Goal: Task Accomplishment & Management: Complete application form

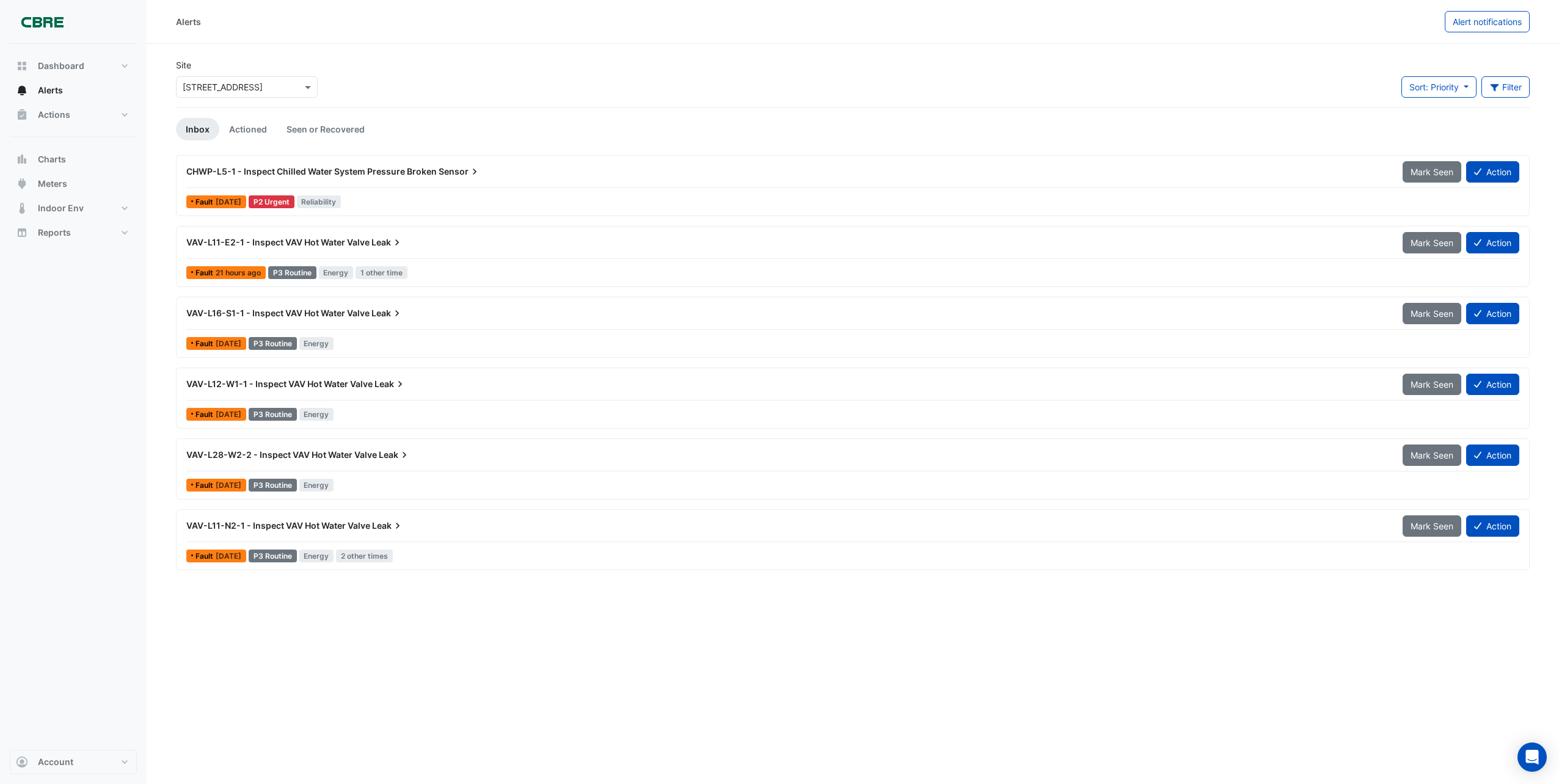
click at [326, 525] on span "VAV-L11-N2-1 - Inspect VAV Hot Water Valve" at bounding box center [278, 525] width 184 height 10
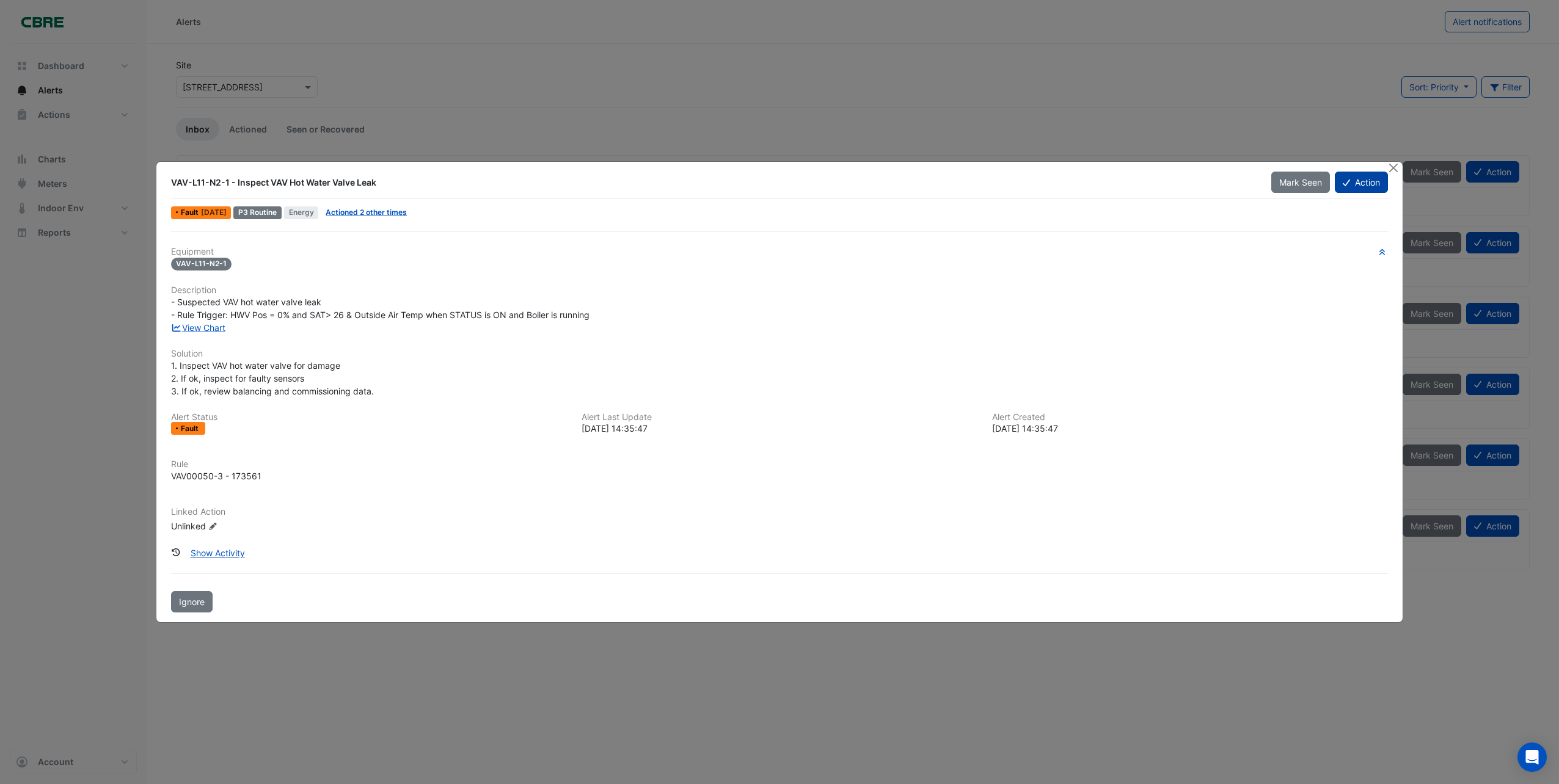
click at [1351, 180] on button "Action" at bounding box center [1361, 182] width 53 height 22
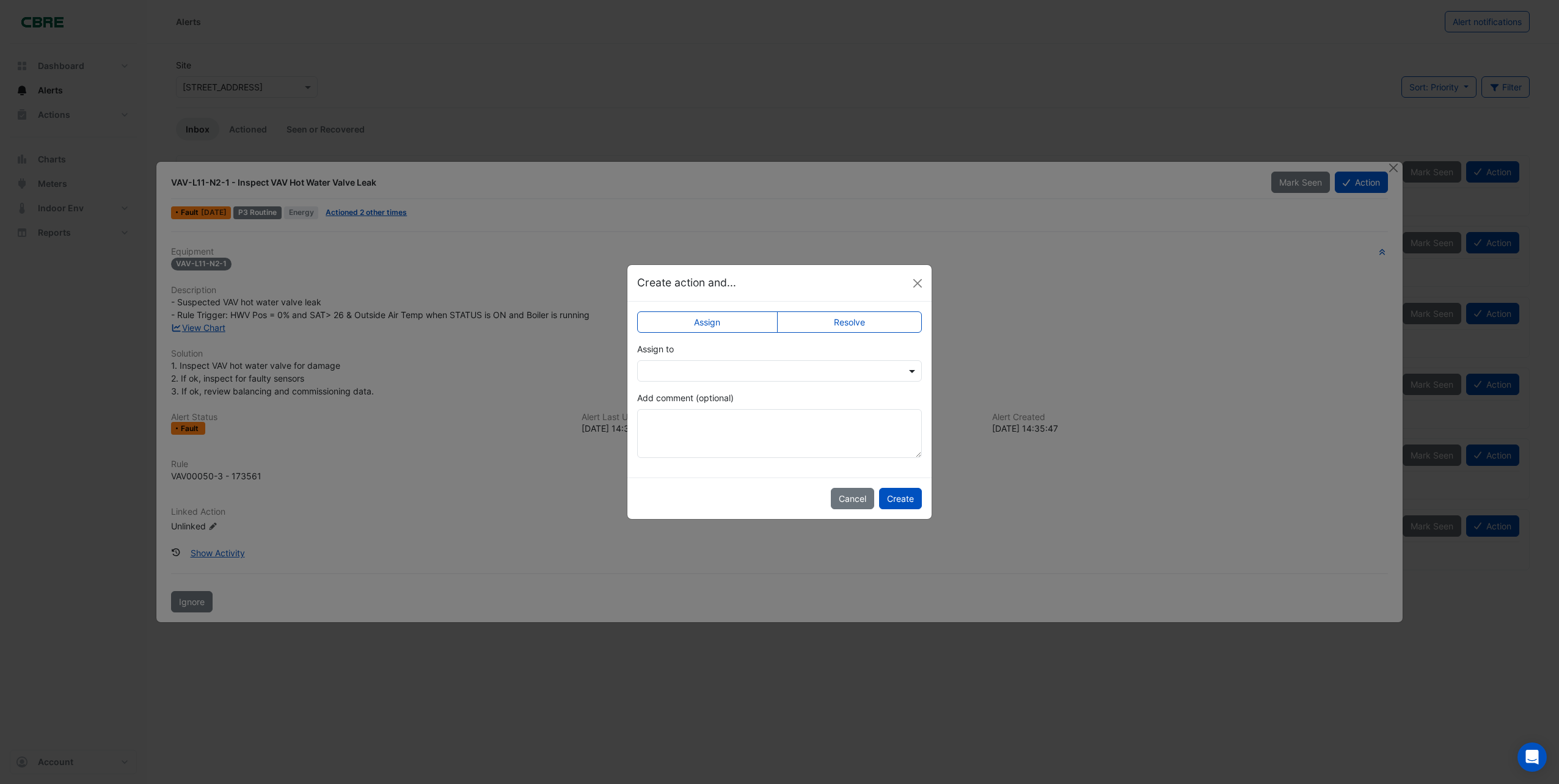
click at [911, 370] on span at bounding box center [913, 371] width 15 height 13
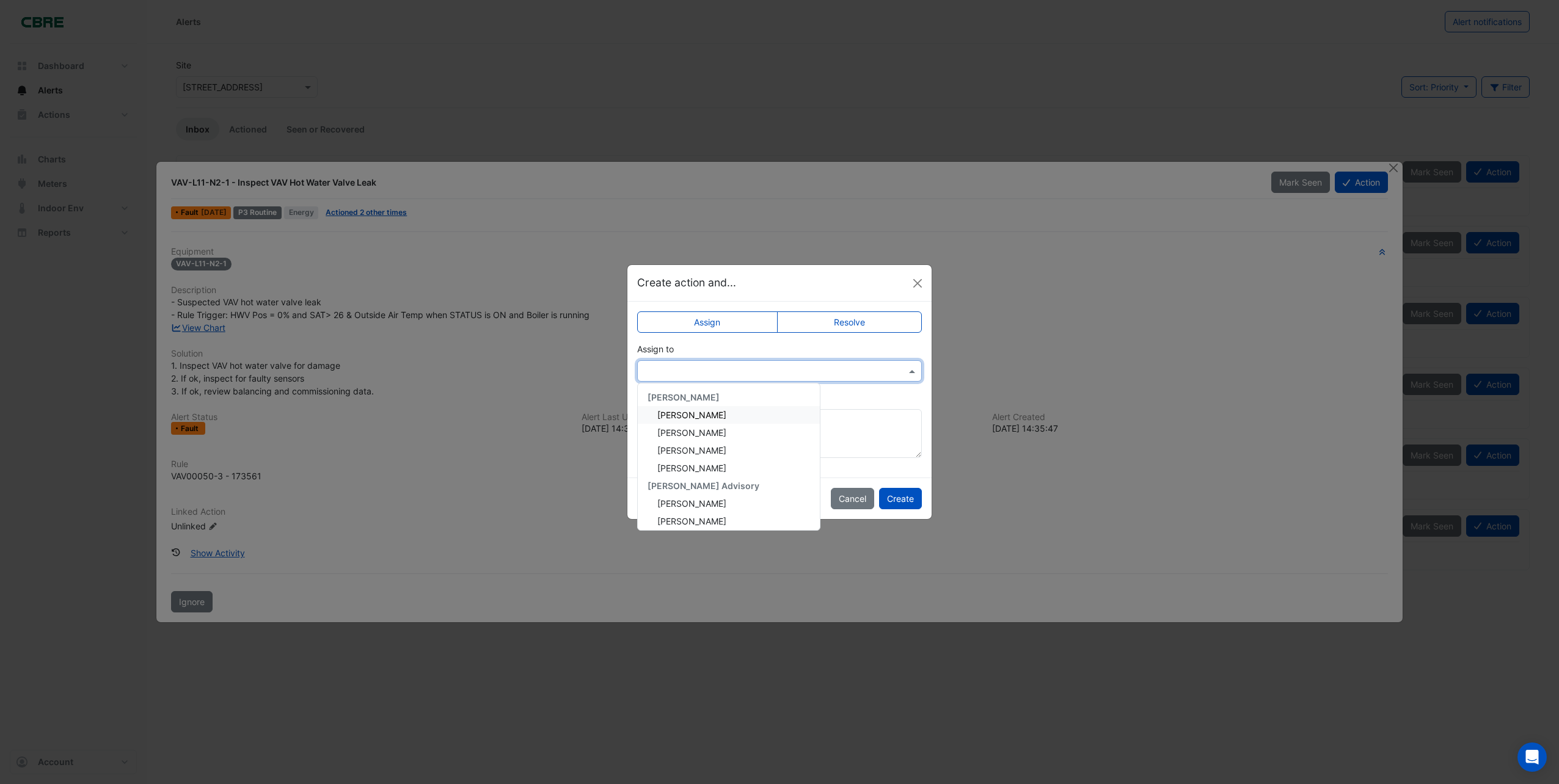
click at [666, 411] on span "[PERSON_NAME]" at bounding box center [692, 415] width 69 height 10
click at [916, 496] on button "Create" at bounding box center [901, 499] width 43 height 22
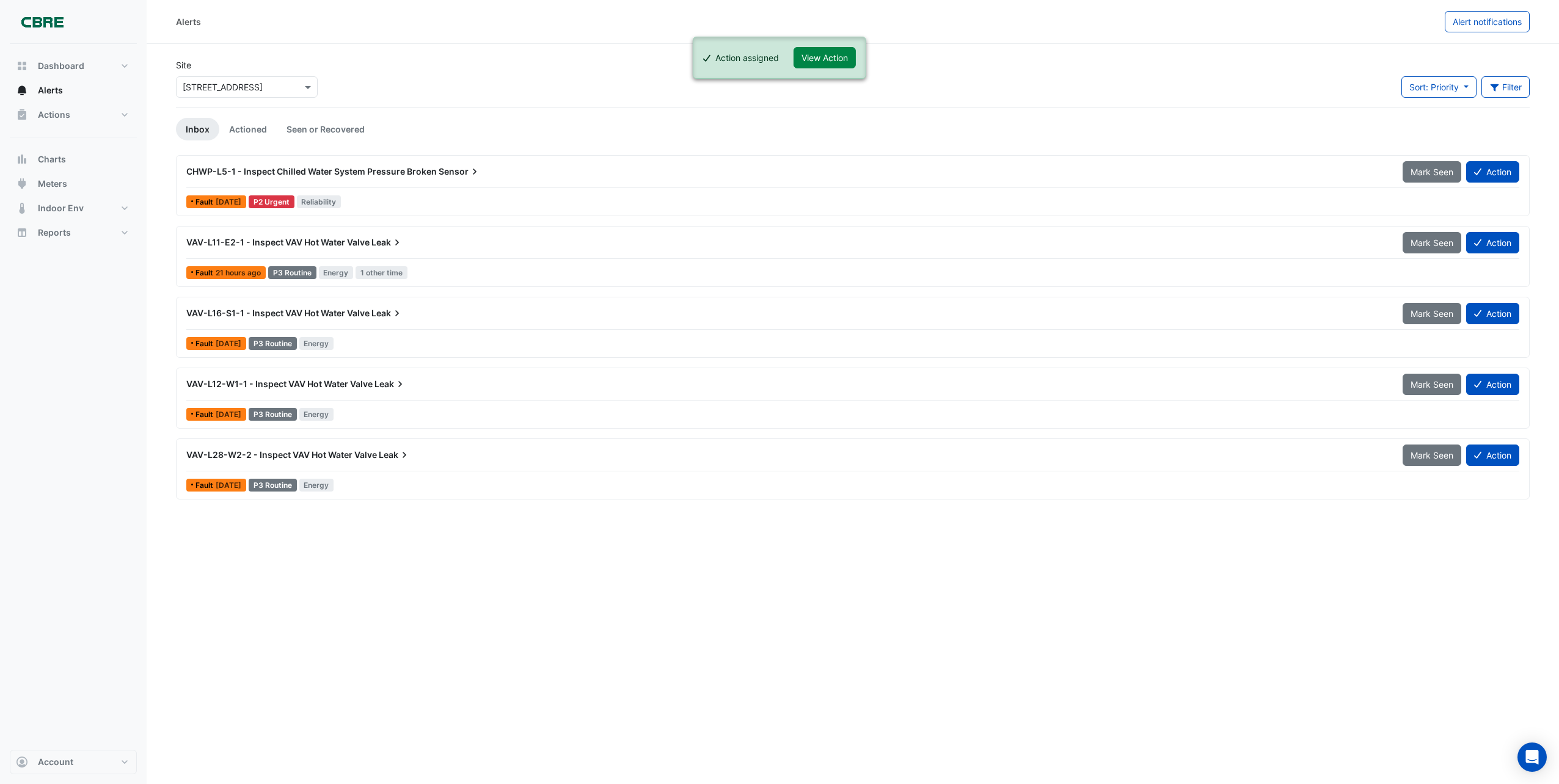
click at [361, 453] on span "VAV-L28-W2-2 - Inspect VAV Hot Water Valve" at bounding box center [282, 454] width 191 height 10
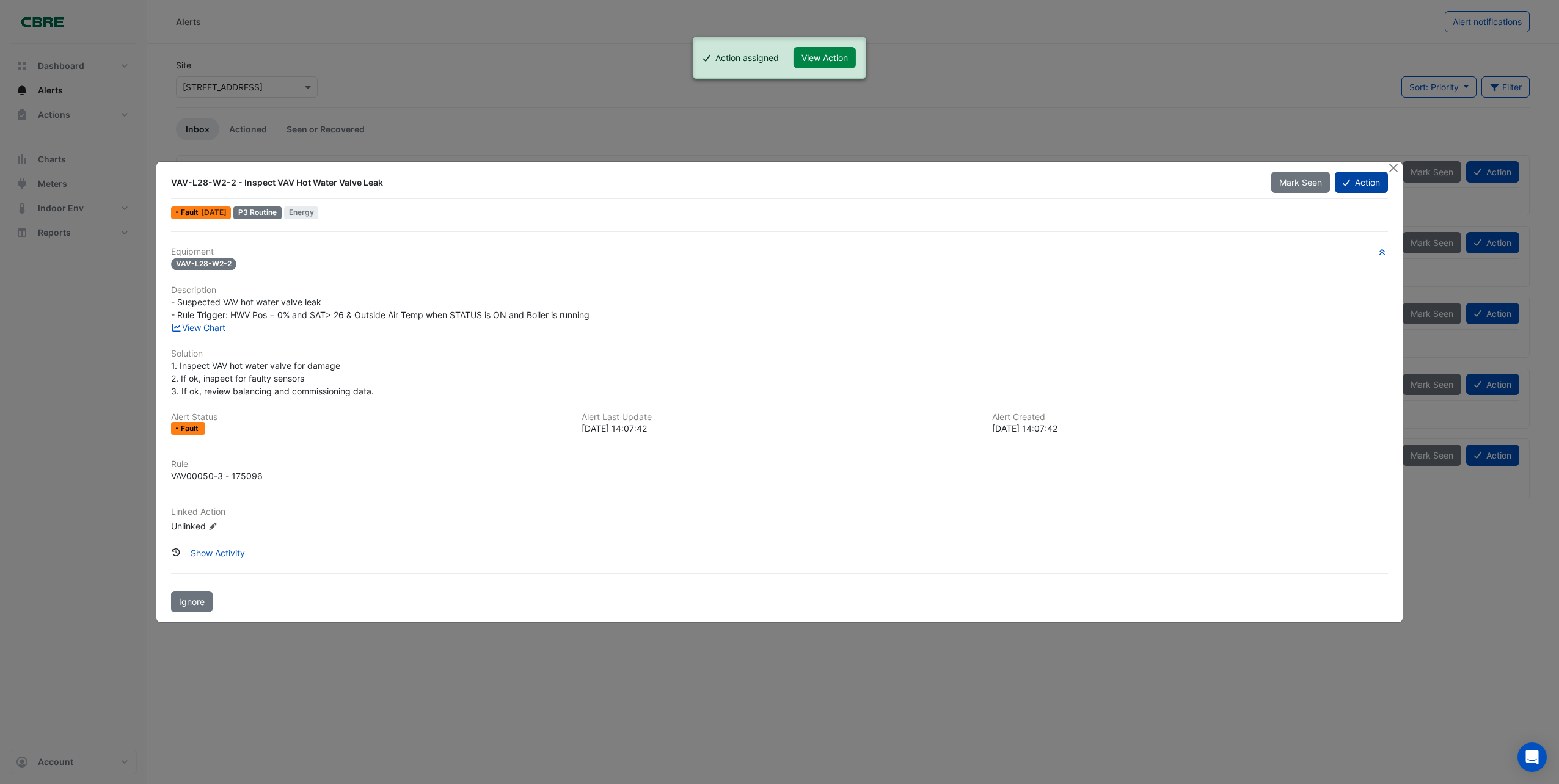
click at [1361, 182] on button "Action" at bounding box center [1361, 182] width 53 height 22
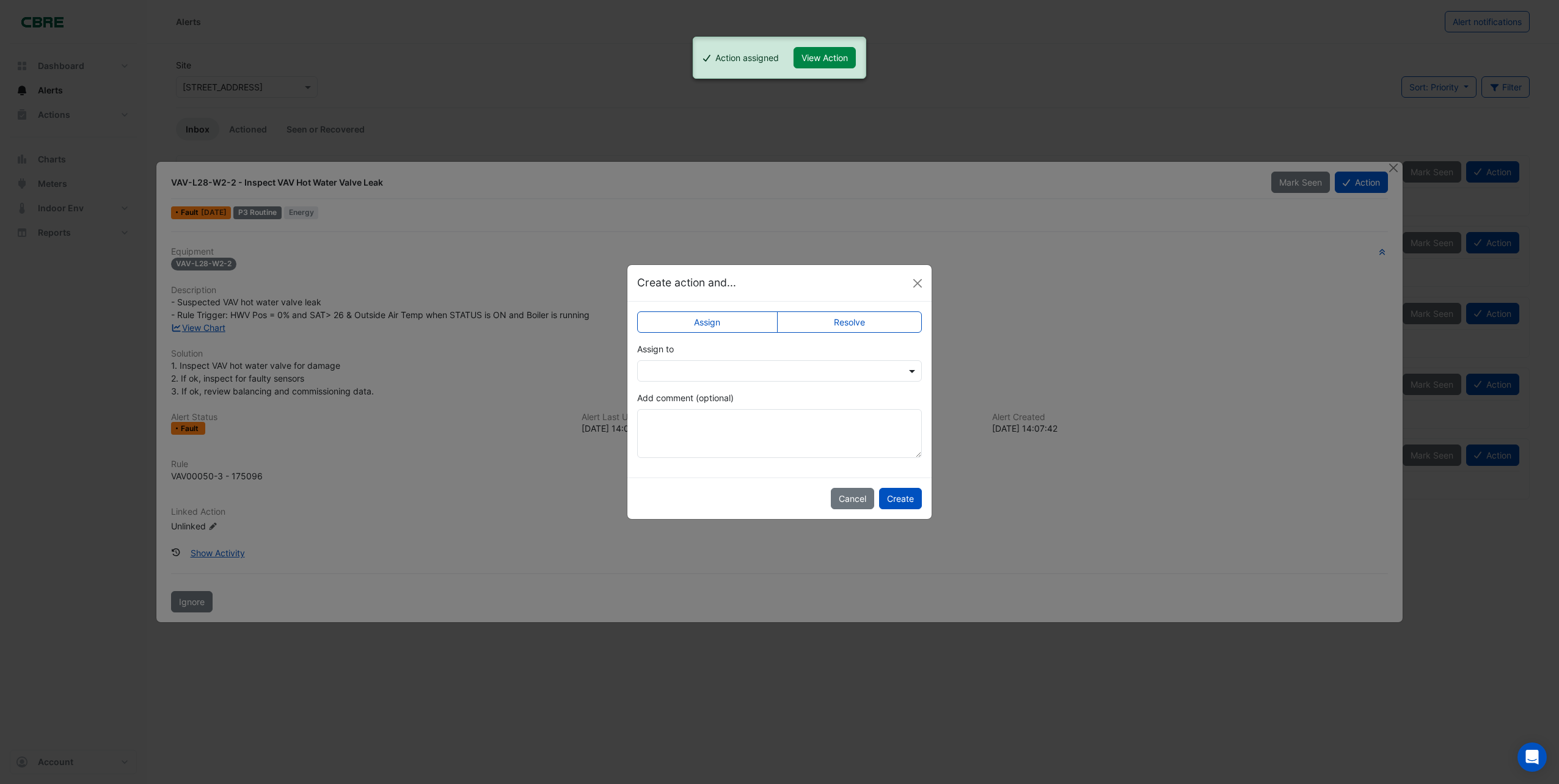
click at [909, 367] on span at bounding box center [913, 371] width 15 height 13
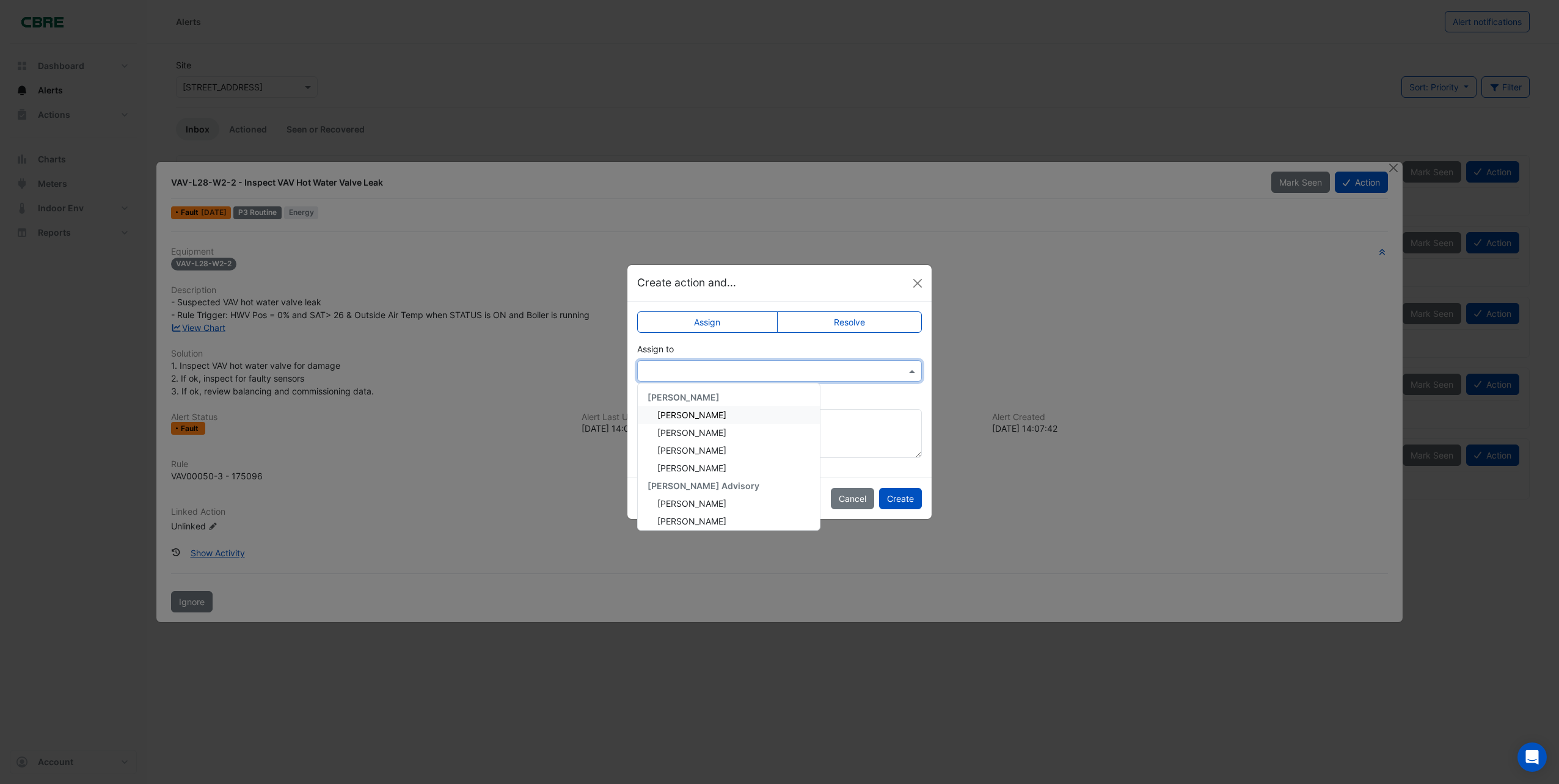
click at [694, 414] on span "[PERSON_NAME]" at bounding box center [692, 415] width 69 height 10
click at [899, 499] on button "Create" at bounding box center [901, 499] width 43 height 22
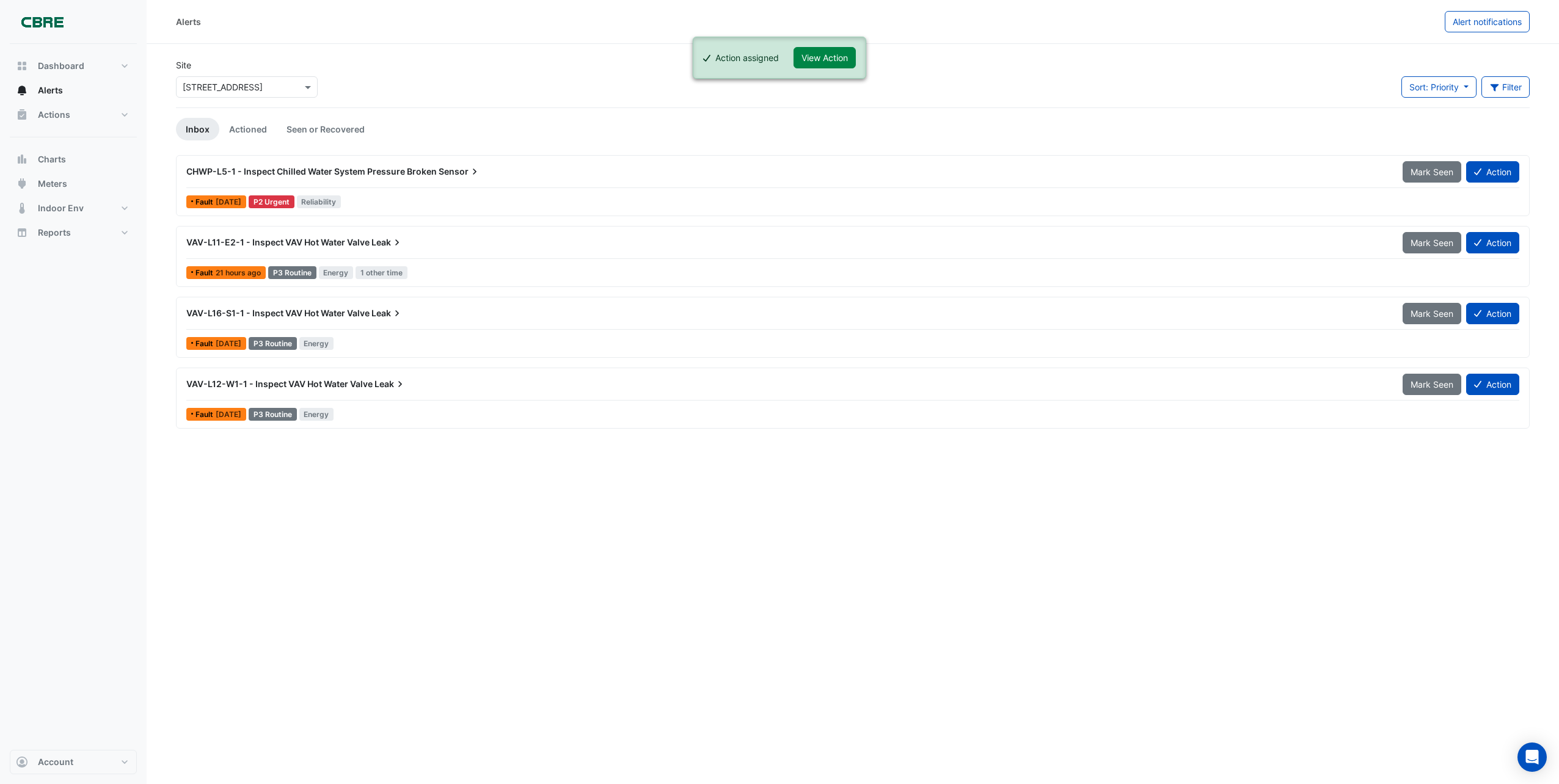
click at [355, 380] on span "VAV-L12-W1-1 - Inspect VAV Hot Water Valve" at bounding box center [279, 383] width 186 height 10
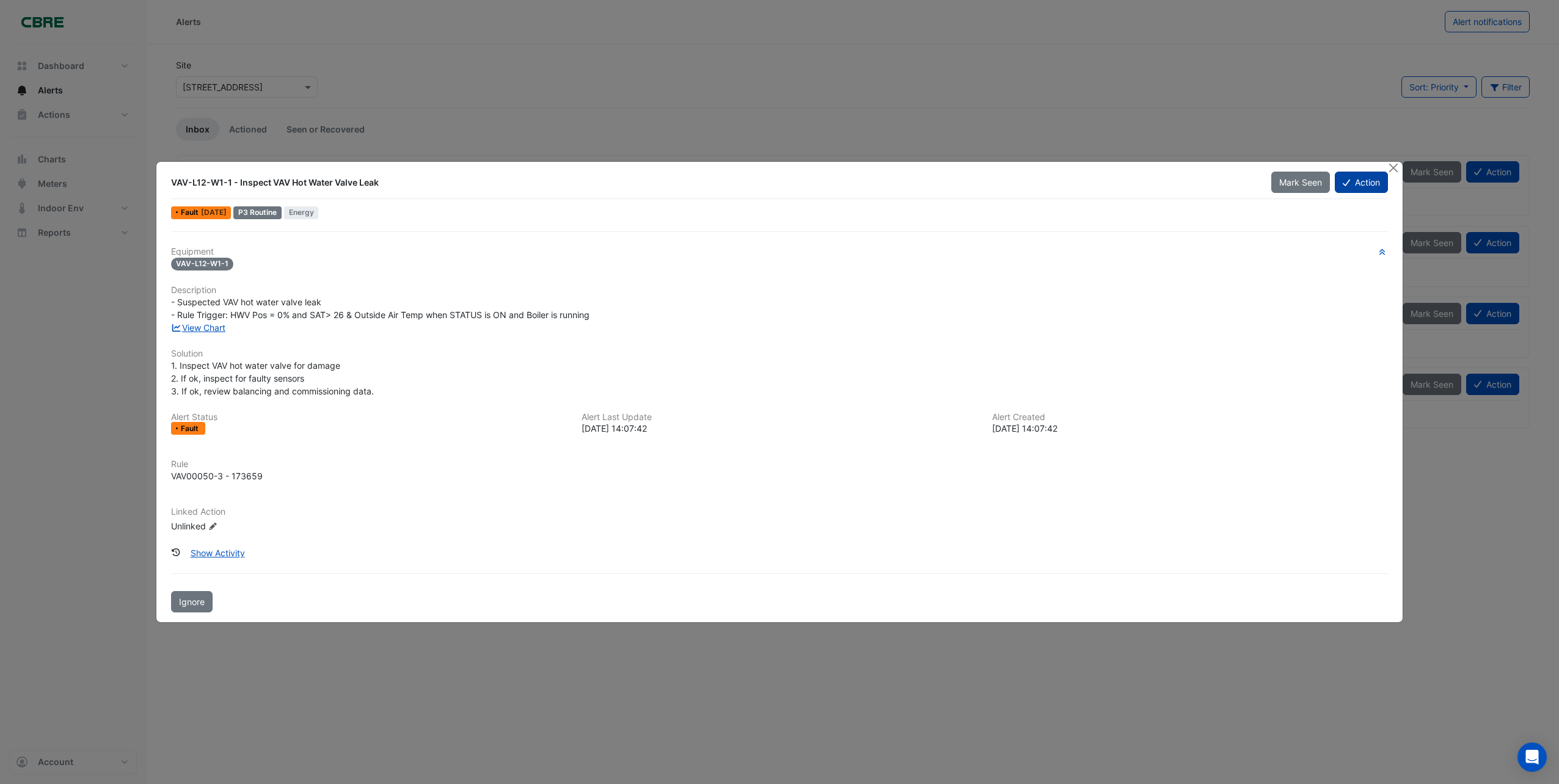
click at [1356, 184] on button "Action" at bounding box center [1361, 182] width 53 height 22
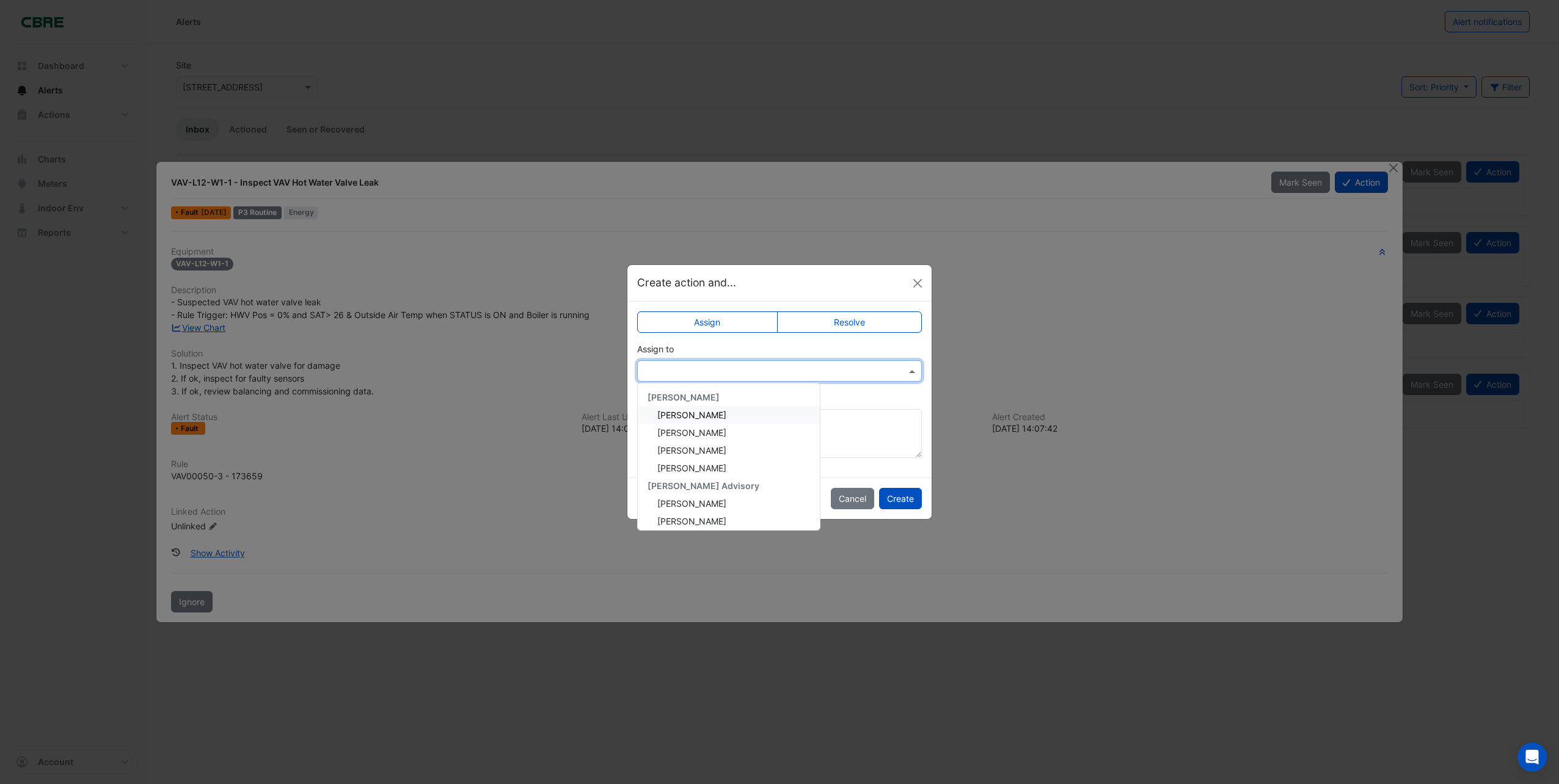
click at [910, 367] on span at bounding box center [913, 371] width 15 height 13
click at [698, 415] on span "[PERSON_NAME]" at bounding box center [692, 415] width 69 height 10
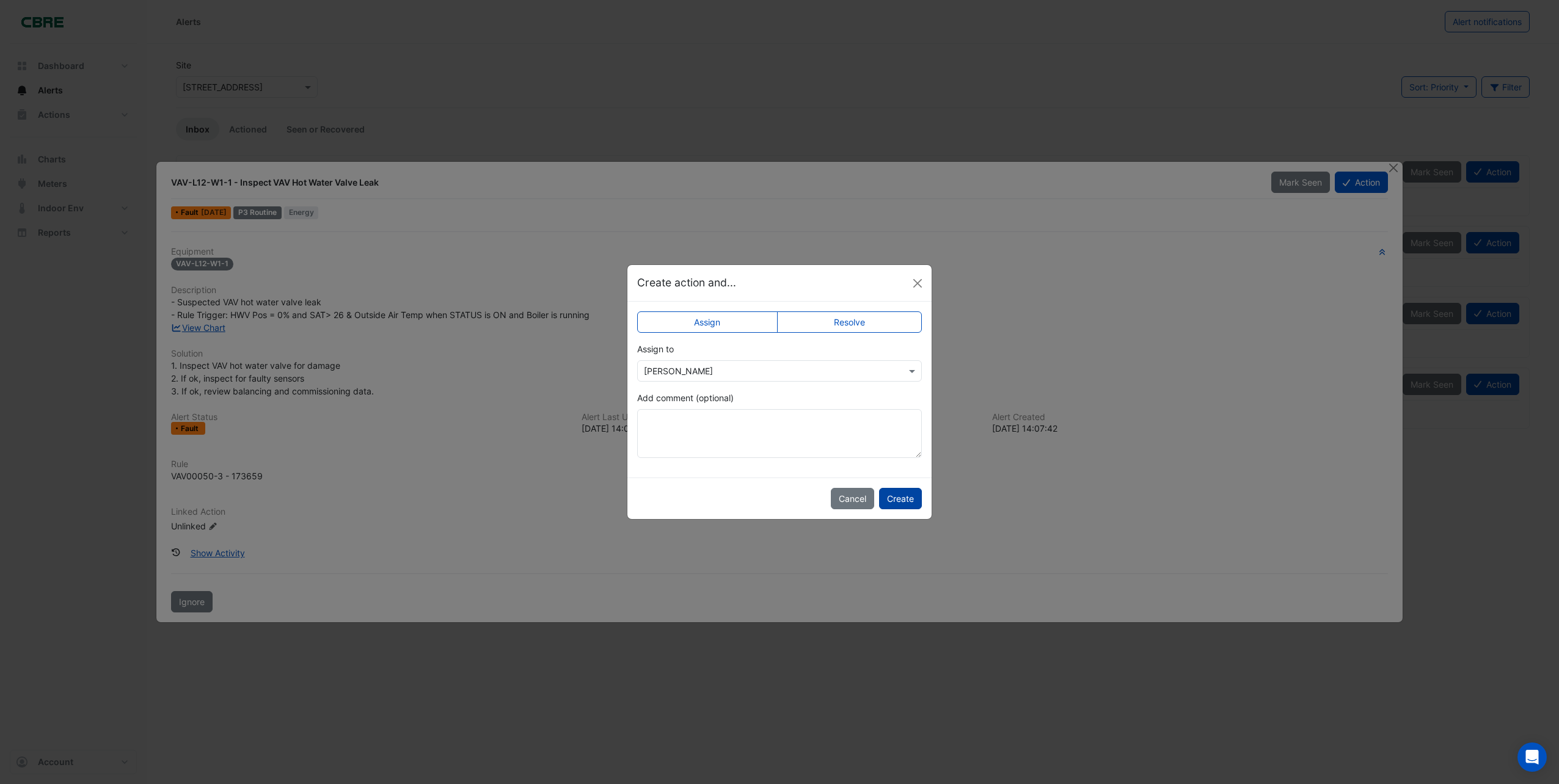
click at [906, 498] on button "Create" at bounding box center [901, 499] width 43 height 22
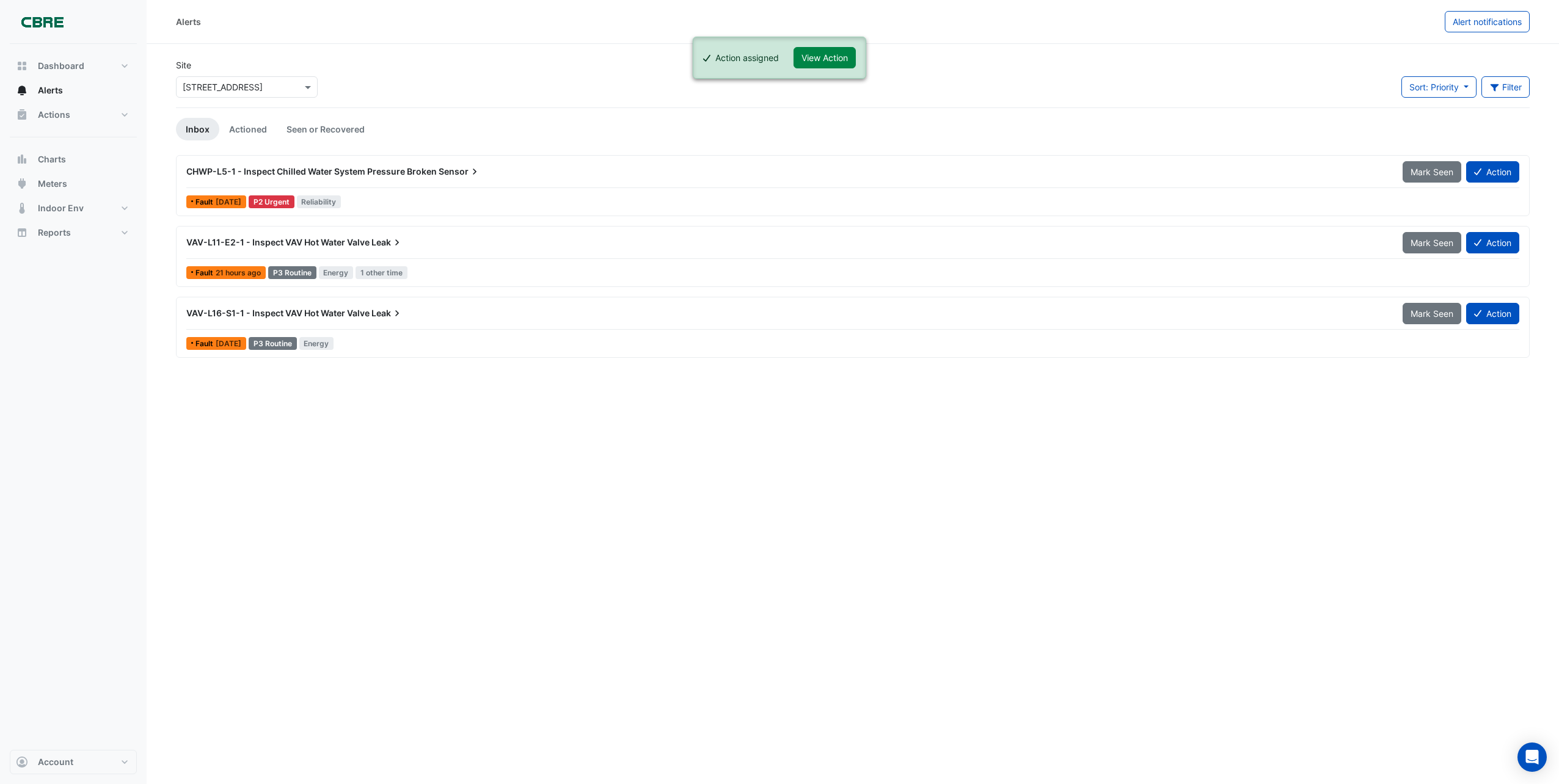
click at [331, 309] on span "VAV-L16-S1-1 - Inspect VAV Hot Water Valve" at bounding box center [278, 312] width 183 height 10
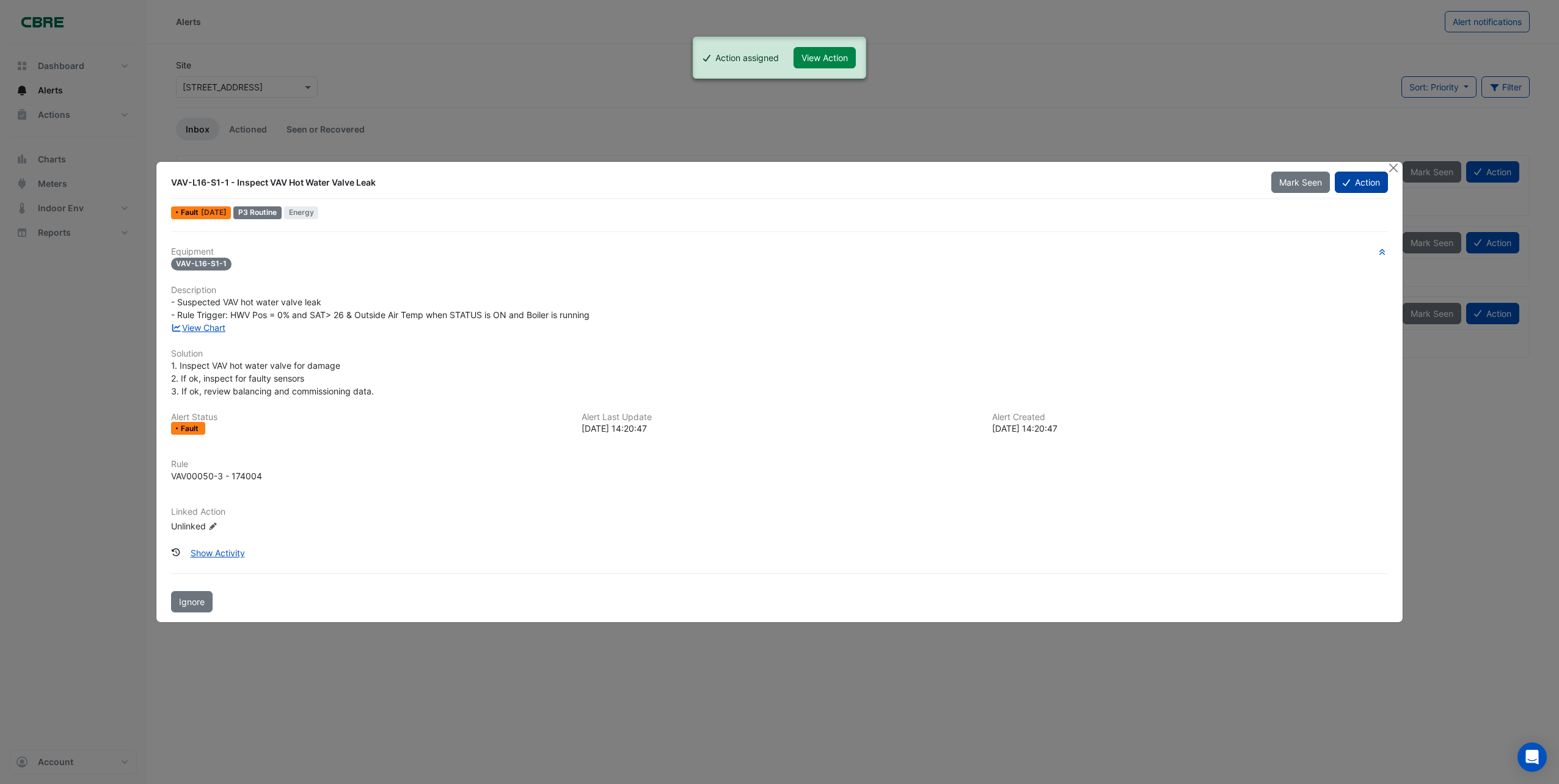
click at [1354, 176] on button "Action" at bounding box center [1361, 182] width 53 height 22
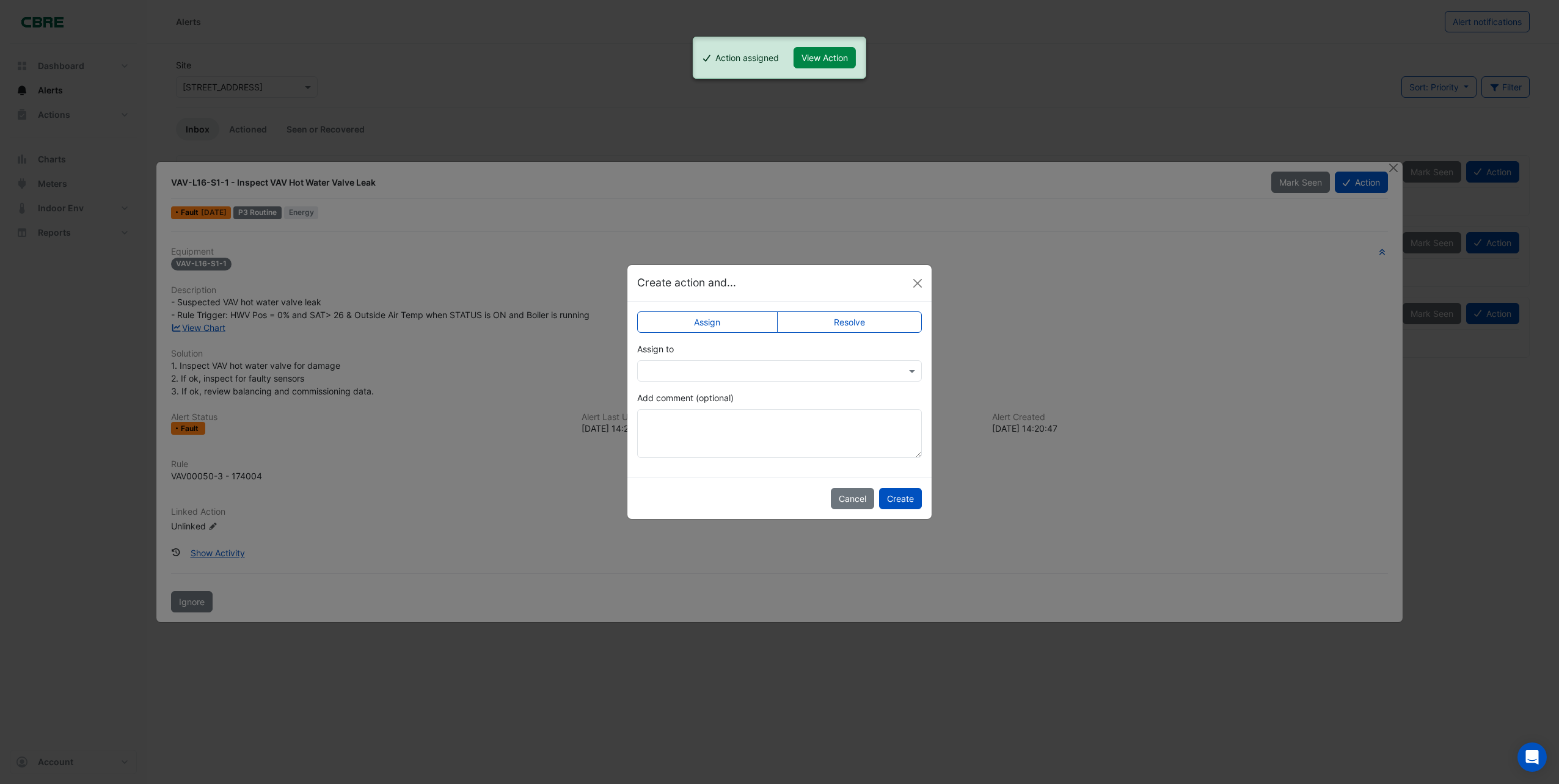
click at [906, 369] on div at bounding box center [780, 371] width 283 height 14
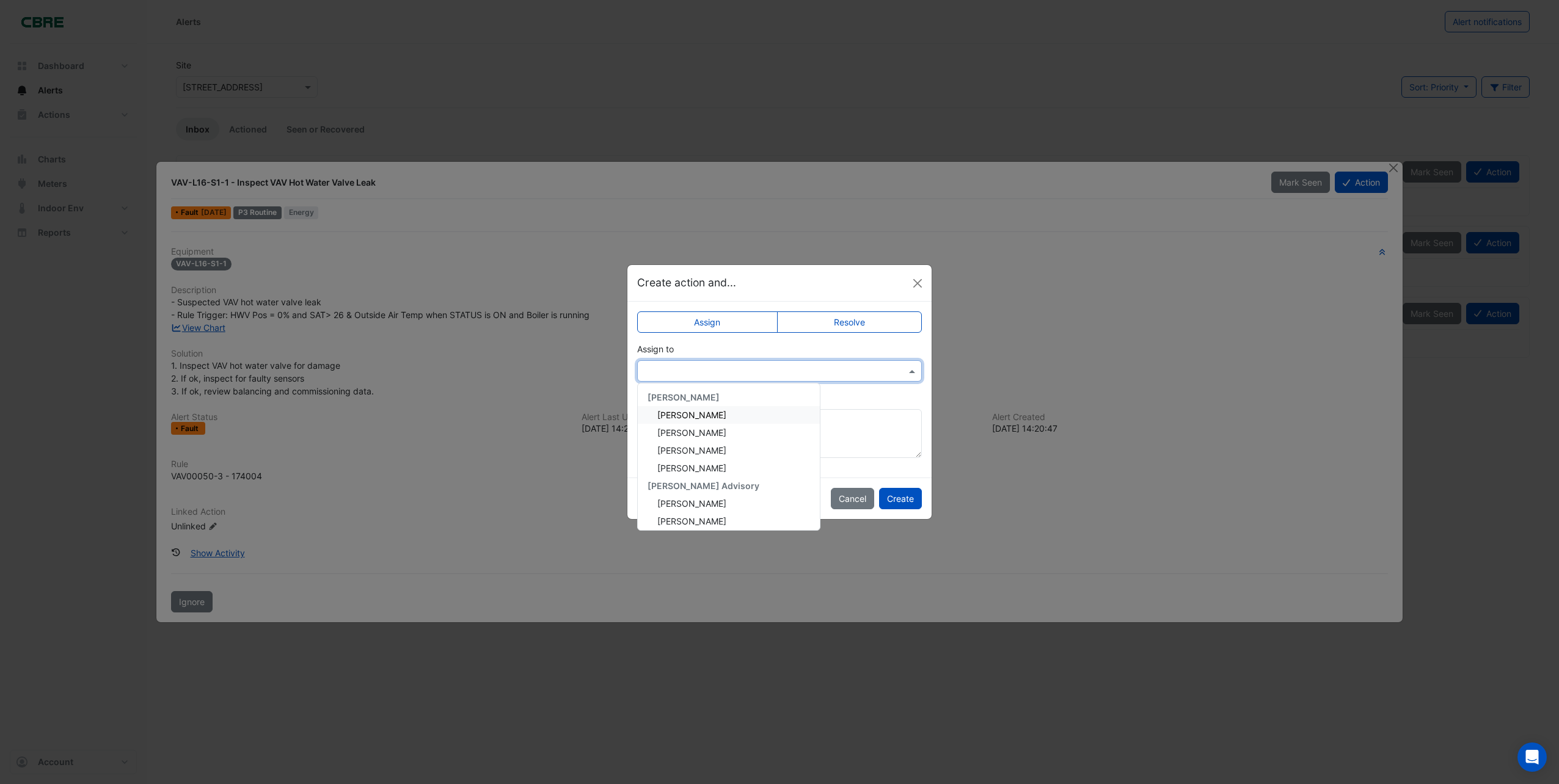
click at [698, 412] on span "[PERSON_NAME]" at bounding box center [692, 415] width 69 height 10
click at [900, 496] on button "Create" at bounding box center [901, 499] width 43 height 22
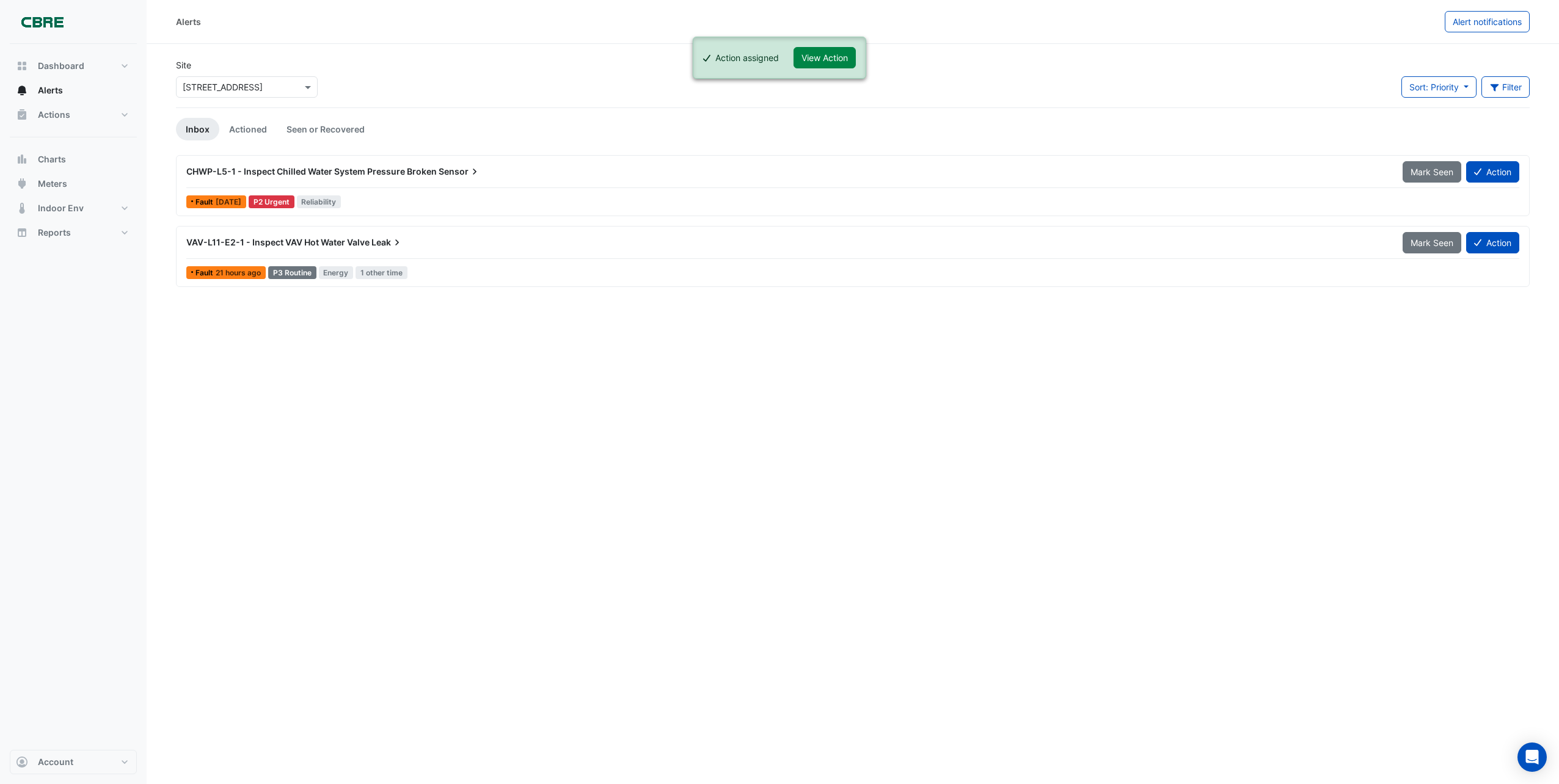
click at [372, 242] on span "Leak" at bounding box center [387, 242] width 32 height 12
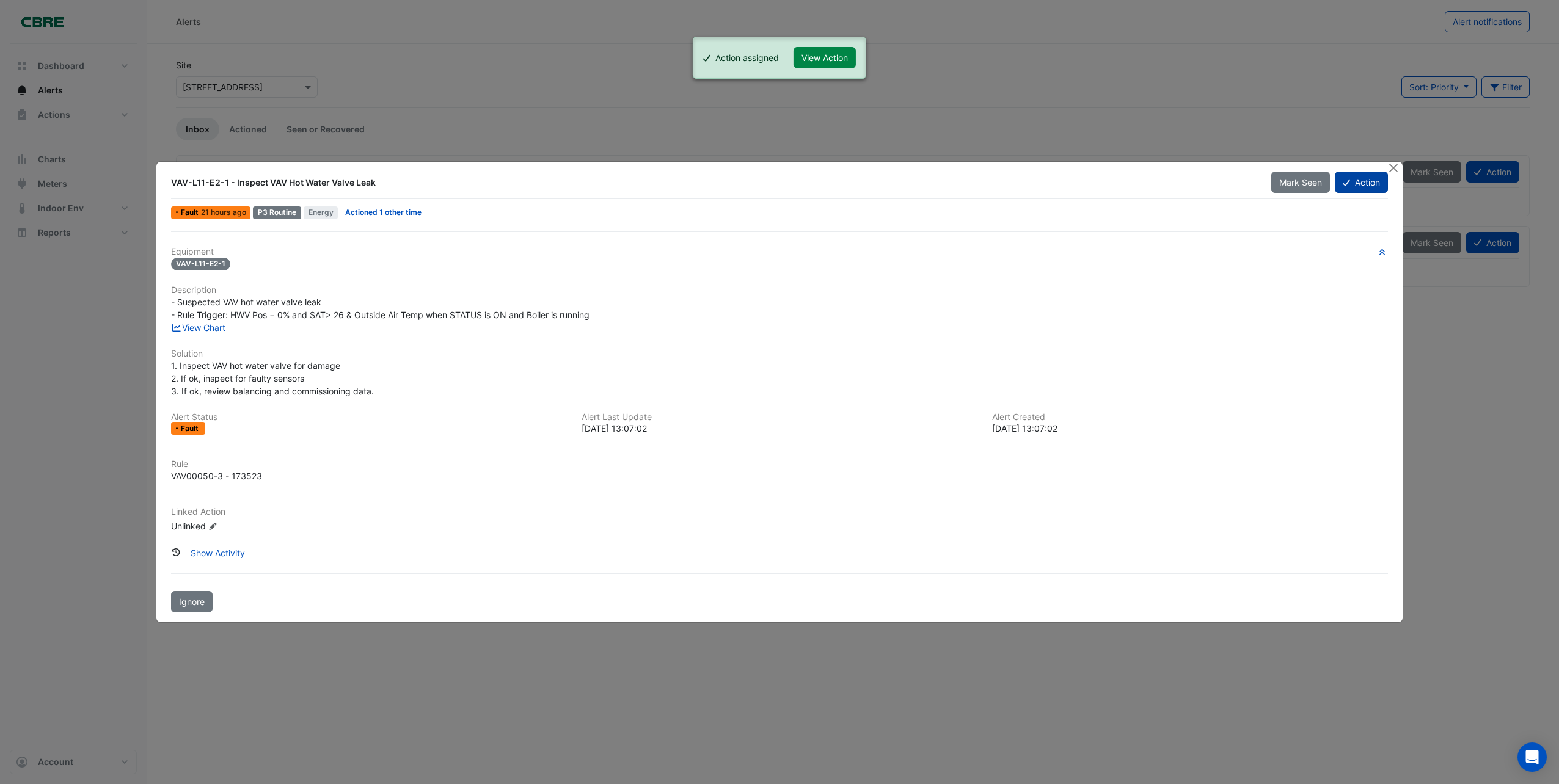
click at [1380, 188] on button "Action" at bounding box center [1361, 182] width 53 height 22
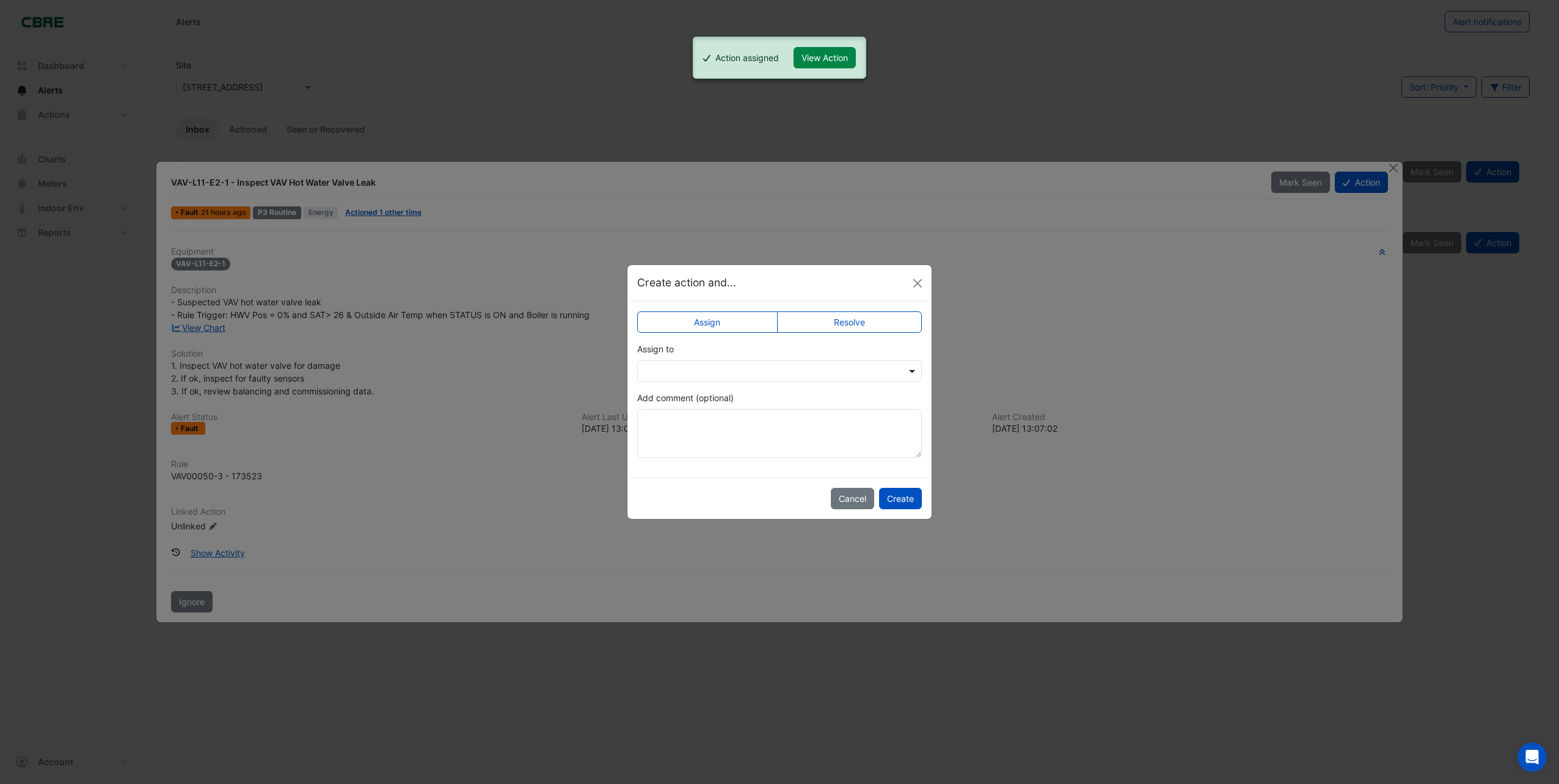
click at [909, 369] on span at bounding box center [913, 371] width 15 height 13
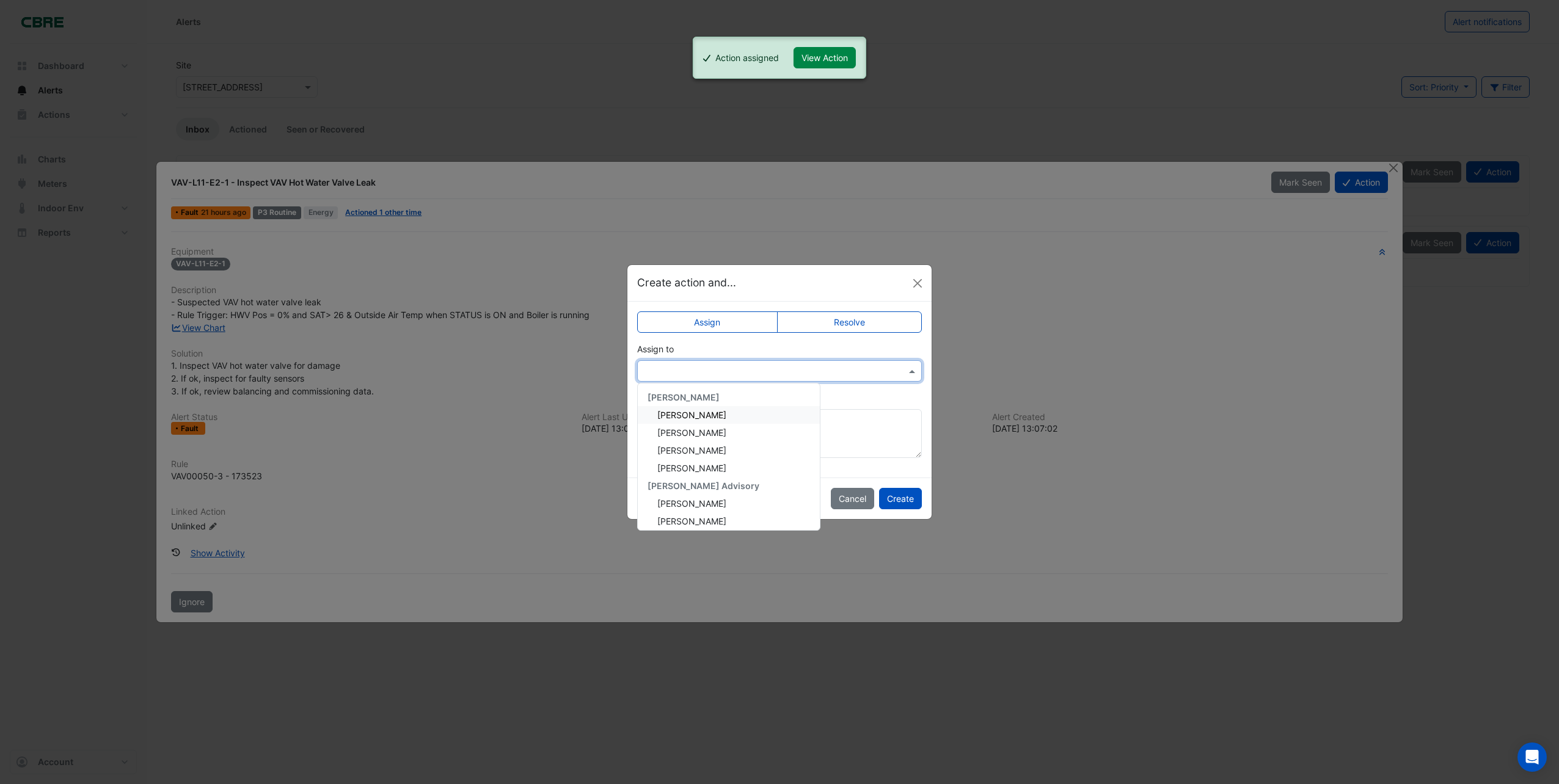
click at [714, 415] on div "[PERSON_NAME]" at bounding box center [729, 415] width 182 height 18
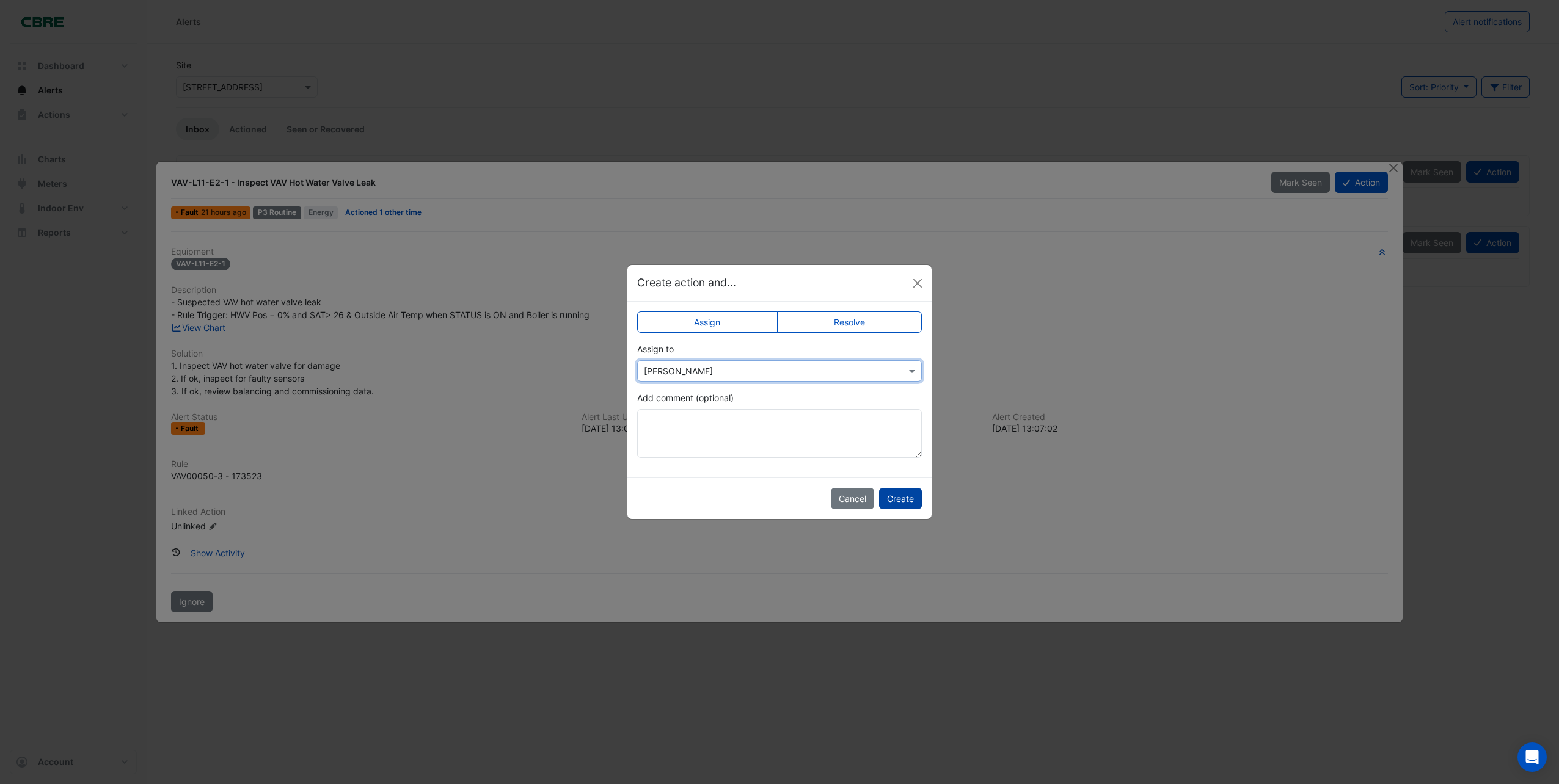
click at [906, 502] on button "Create" at bounding box center [901, 499] width 43 height 22
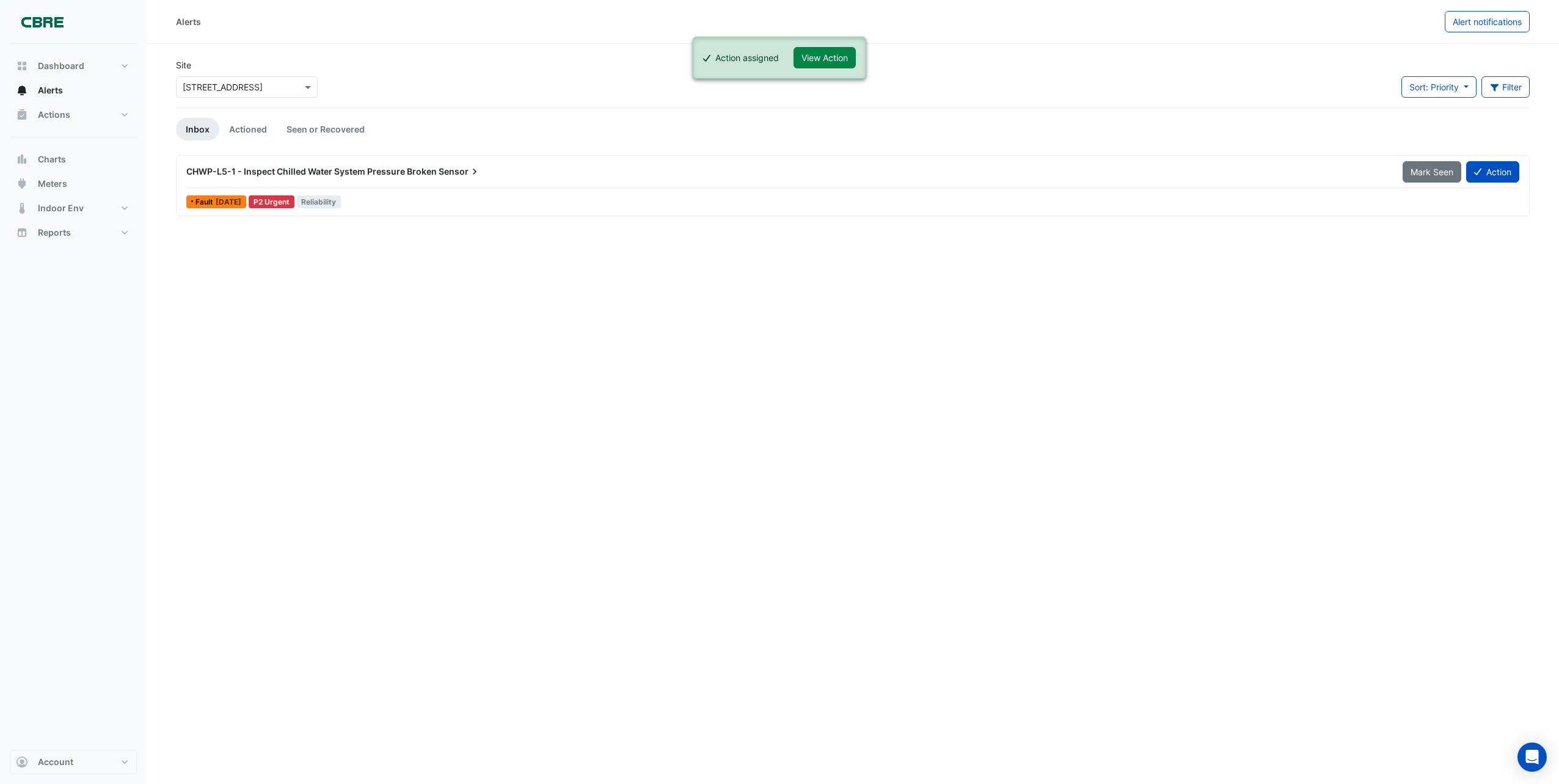
click at [431, 173] on span "CHWP-L5-1 - Inspect Chilled Water System Pressure Broken" at bounding box center [312, 171] width 251 height 10
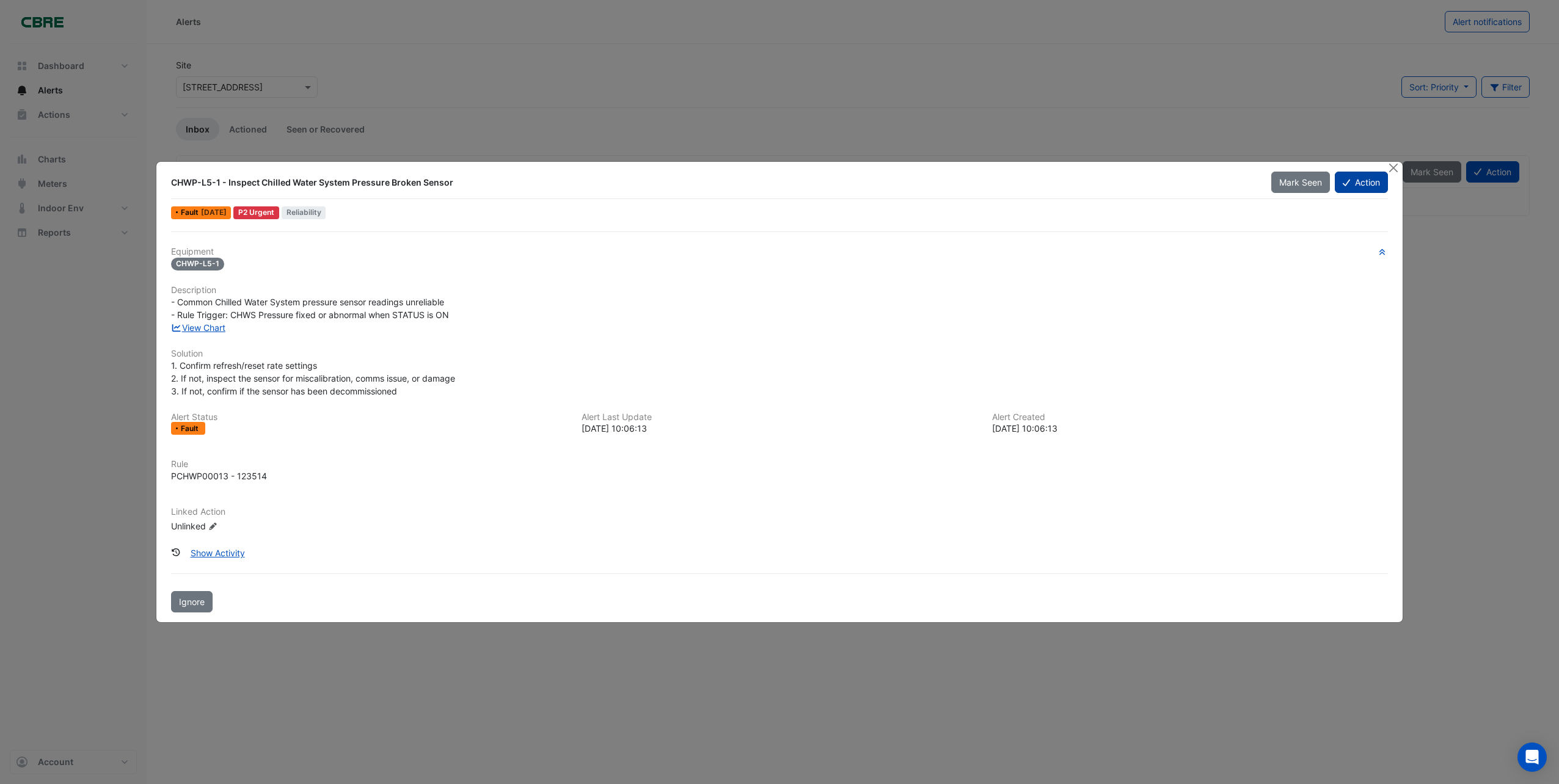
click at [1358, 182] on button "Action" at bounding box center [1361, 182] width 53 height 22
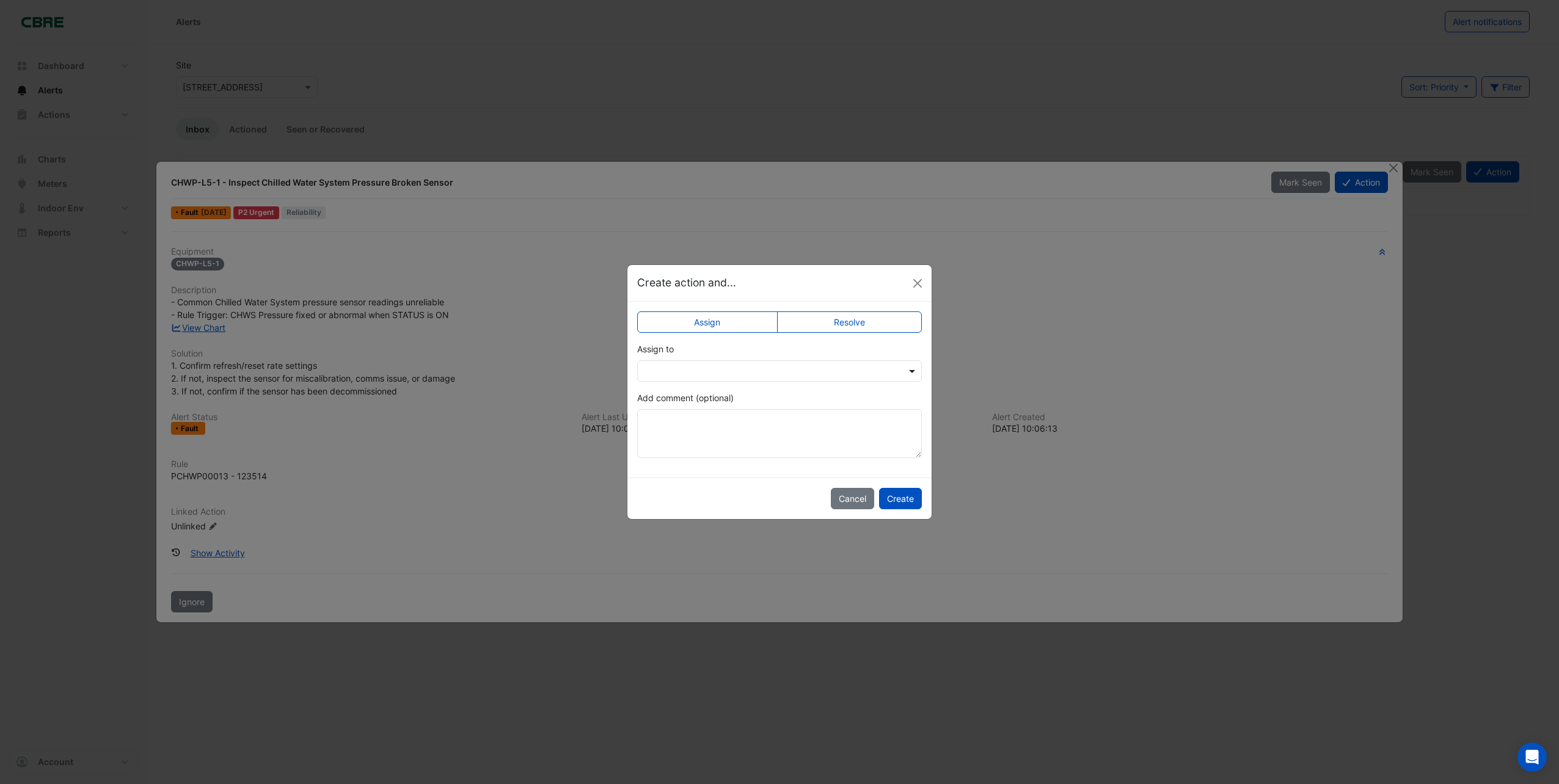
click at [910, 368] on span at bounding box center [913, 371] width 15 height 13
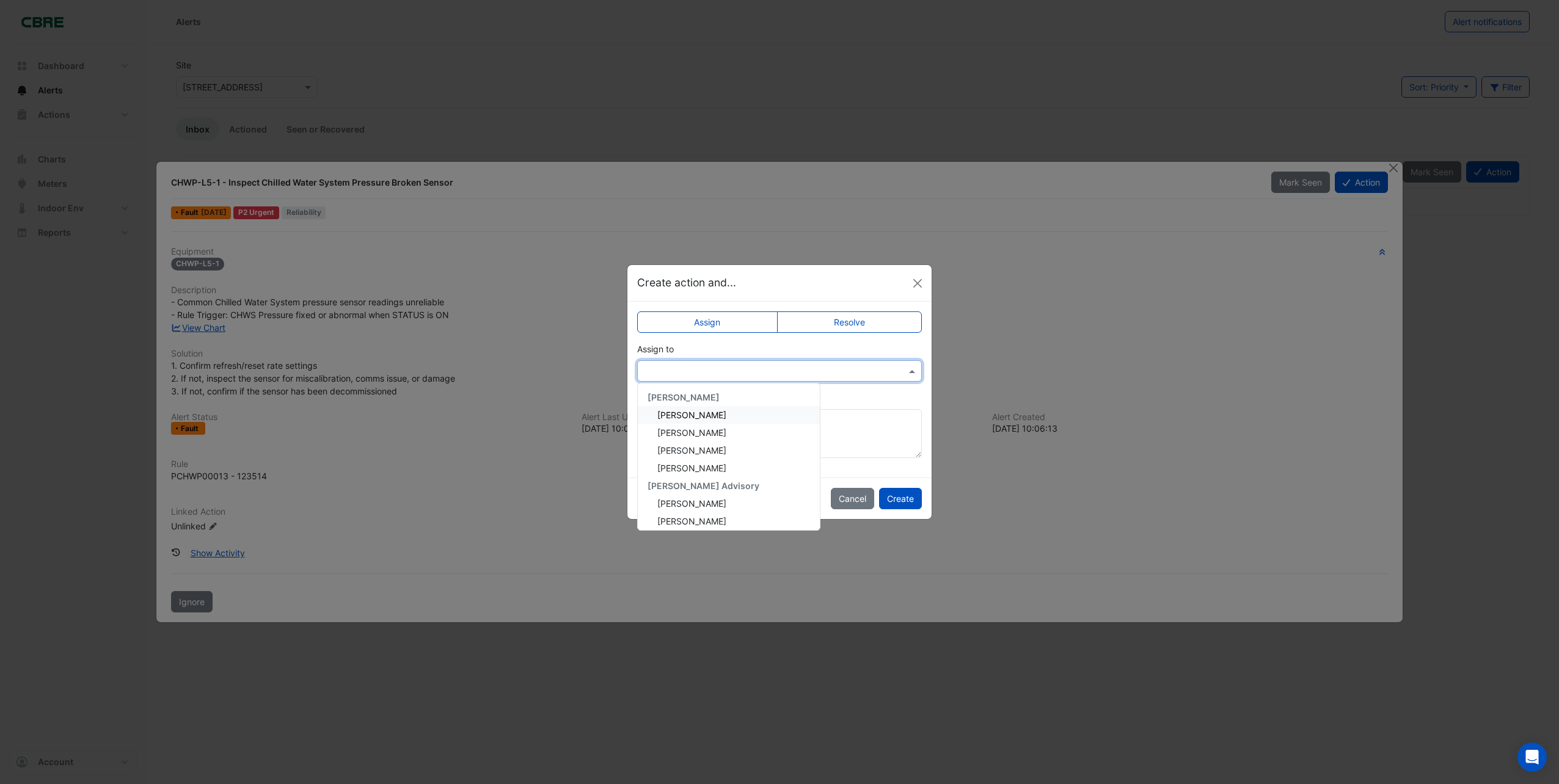
click at [692, 414] on span "[PERSON_NAME]" at bounding box center [692, 415] width 69 height 10
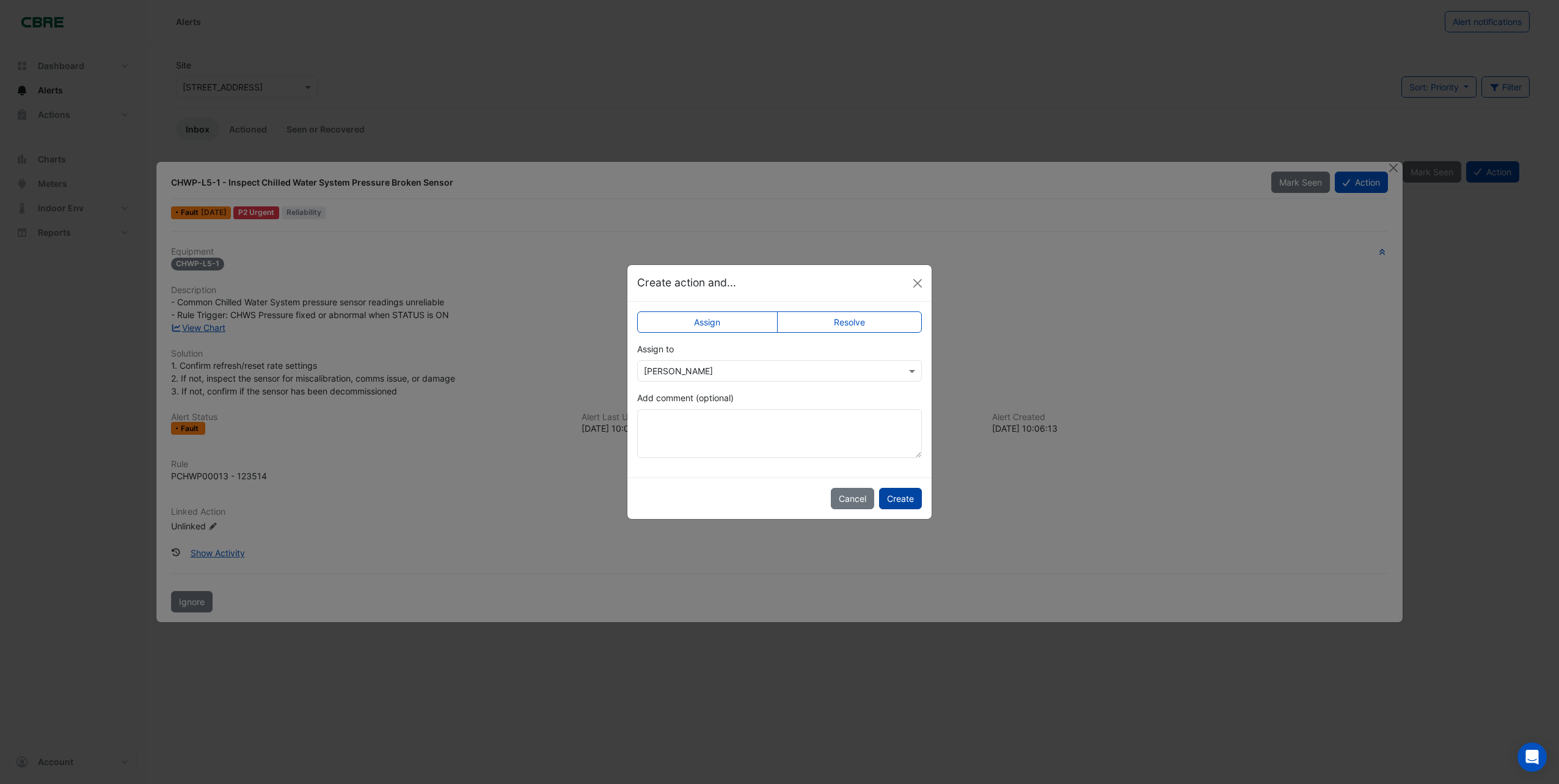
click at [896, 501] on button "Create" at bounding box center [901, 499] width 43 height 22
